Goal: Find specific page/section: Find specific page/section

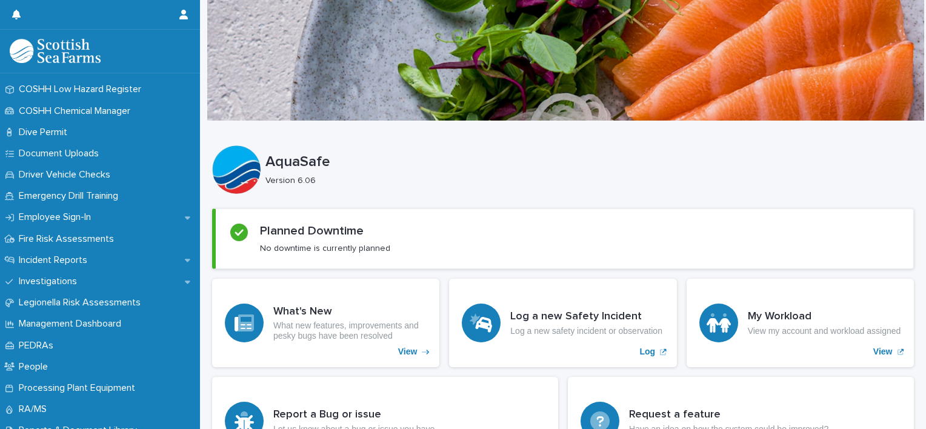
scroll to position [314, 0]
click at [185, 260] on icon at bounding box center [187, 261] width 5 height 3
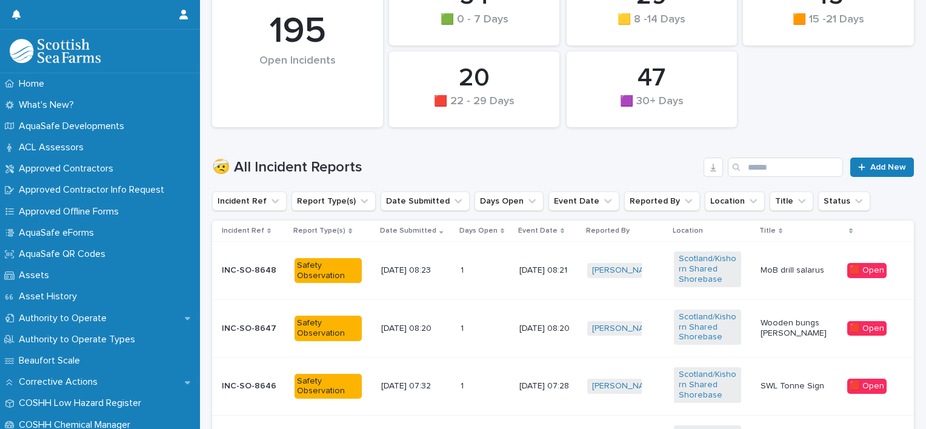
scroll to position [245, 0]
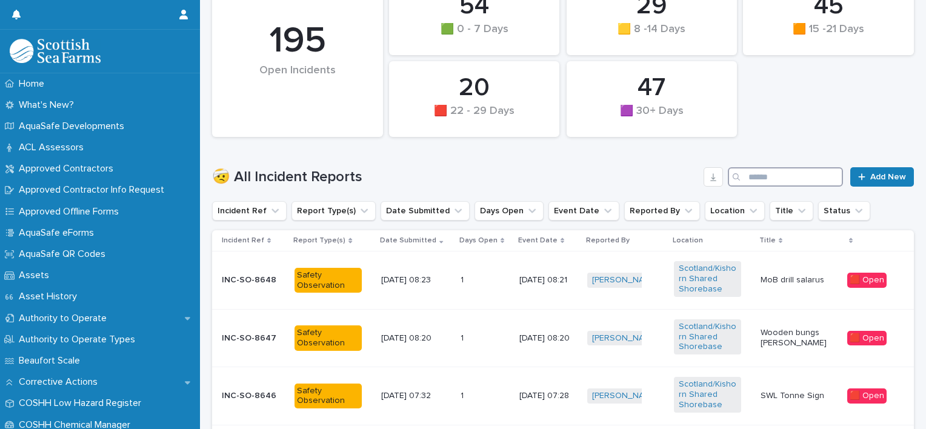
click at [757, 176] on input "Search" at bounding box center [785, 176] width 115 height 19
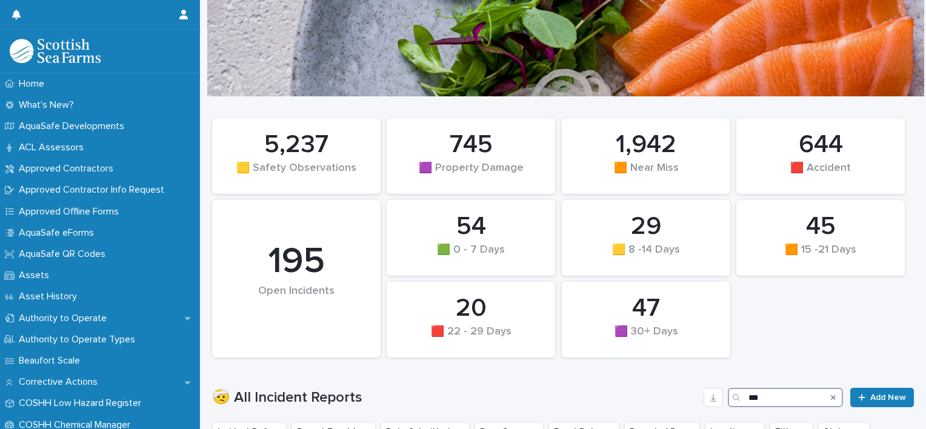
scroll to position [218, 0]
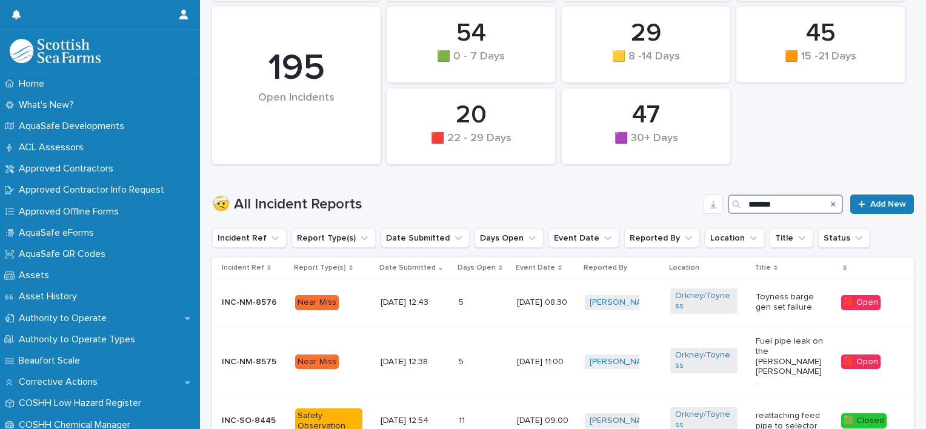
type input "*******"
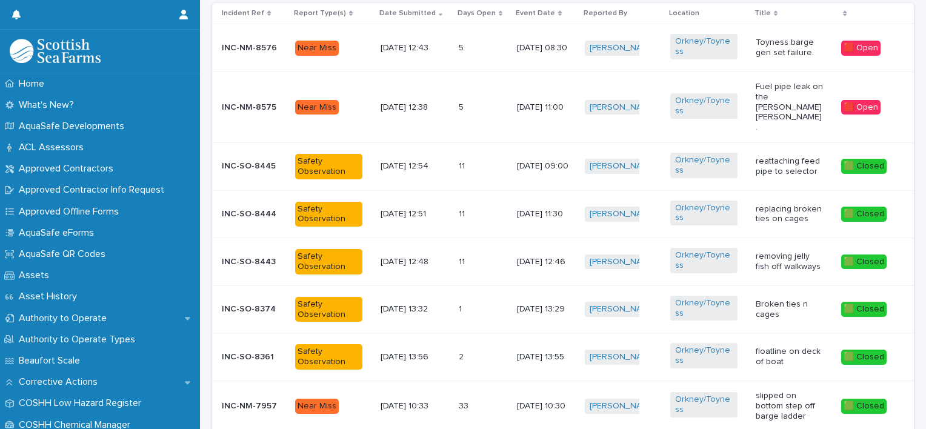
scroll to position [478, 0]
